Goal: Check status: Check status

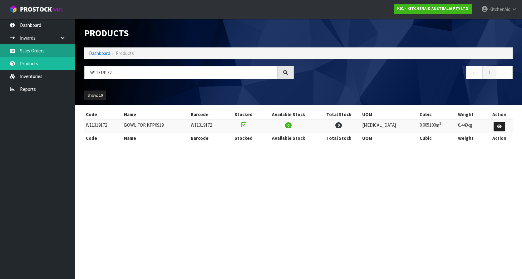
drag, startPoint x: 31, startPoint y: 48, endPoint x: 26, endPoint y: 52, distance: 6.0
click at [31, 48] on link "Sales Orders" at bounding box center [37, 50] width 75 height 13
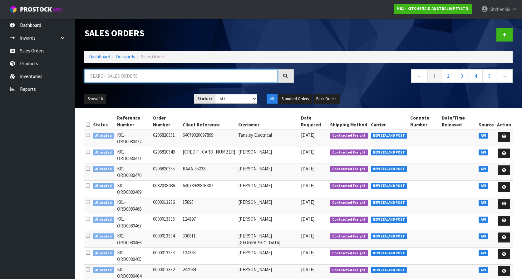
click at [134, 81] on input "text" at bounding box center [180, 75] width 193 height 13
paste input "64055717265771"
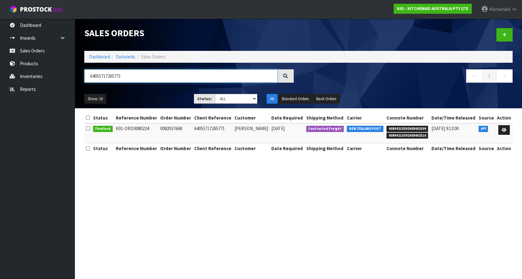
type input "64055717265771"
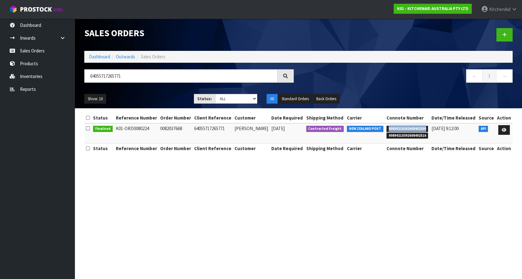
drag, startPoint x: 388, startPoint y: 129, endPoint x: 427, endPoint y: 132, distance: 39.4
click at [427, 132] on span "00894210392608402509" at bounding box center [408, 129] width 42 height 6
copy span "00894210392608402509"
click at [413, 201] on section "Sales Orders Dashboard Outwards Sales Orders 64055717265771 ← 1 → Show: 10 5 10…" at bounding box center [261, 139] width 522 height 279
click at [507, 131] on link at bounding box center [505, 130] width 12 height 10
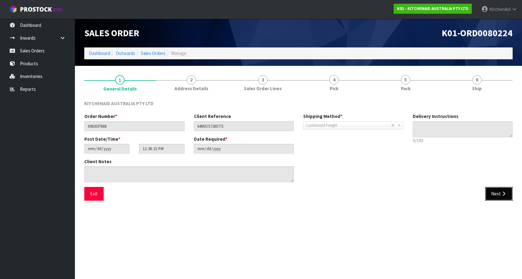
click at [495, 192] on button "Next" at bounding box center [499, 193] width 27 height 13
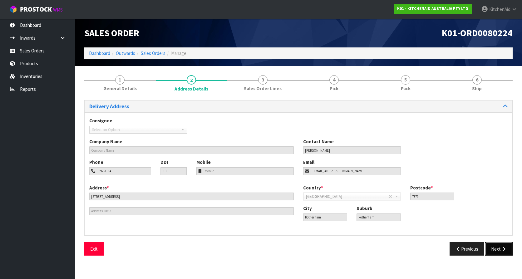
click at [497, 247] on button "Next" at bounding box center [499, 248] width 27 height 13
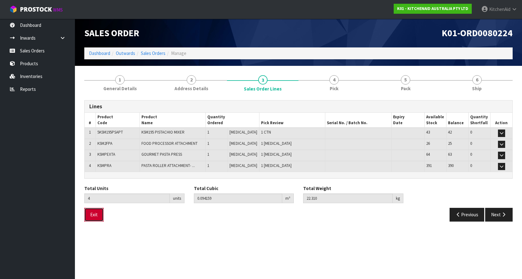
click at [94, 215] on button "Exit" at bounding box center [93, 214] width 19 height 13
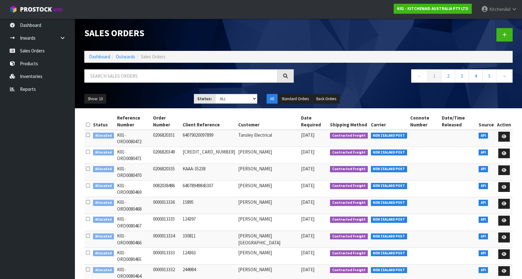
click at [228, 86] on div at bounding box center [189, 78] width 219 height 18
click at [228, 77] on input "text" at bounding box center [180, 75] width 193 height 13
paste input "64055717265771"
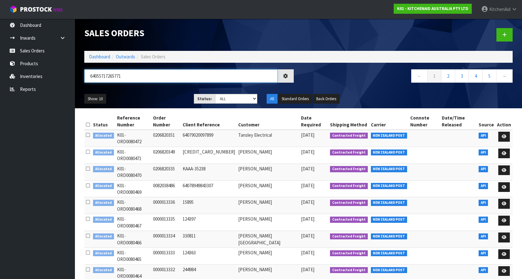
type input "64055717265771"
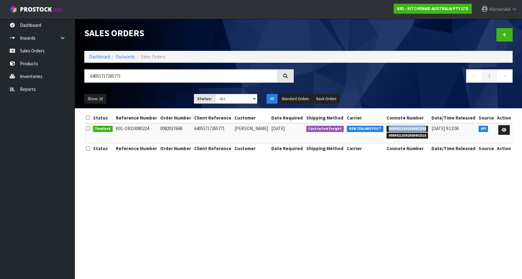
drag, startPoint x: 388, startPoint y: 130, endPoint x: 431, endPoint y: 129, distance: 43.1
click at [430, 129] on td "00894210392608402509 00894210392608402516" at bounding box center [407, 133] width 45 height 20
copy span "00894210392608402509"
drag, startPoint x: 387, startPoint y: 137, endPoint x: 427, endPoint y: 138, distance: 39.4
click at [427, 138] on span "00894210392608402516" at bounding box center [408, 136] width 42 height 6
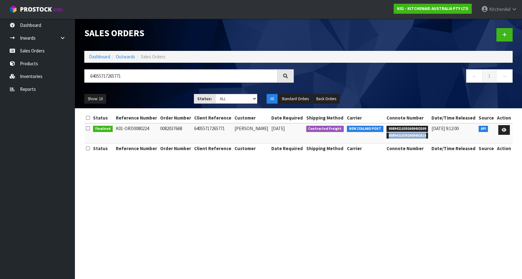
copy span "00894210392608402516"
click at [416, 192] on section "Sales Orders Dashboard Outwards Sales Orders 64055717265771 ← 1 → Show: 10 5 10…" at bounding box center [261, 139] width 522 height 279
